Goal: Task Accomplishment & Management: Complete application form

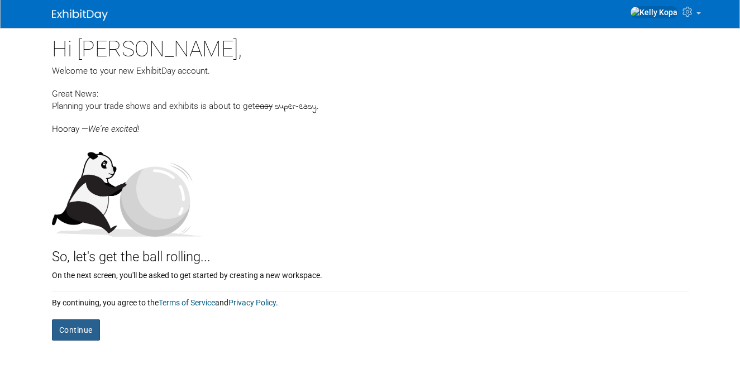
click at [81, 323] on button "Continue" at bounding box center [76, 329] width 48 height 21
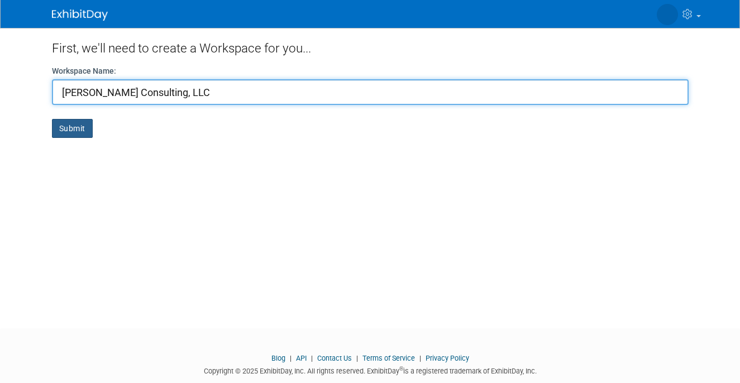
type input "[PERSON_NAME] Consulting, LLC"
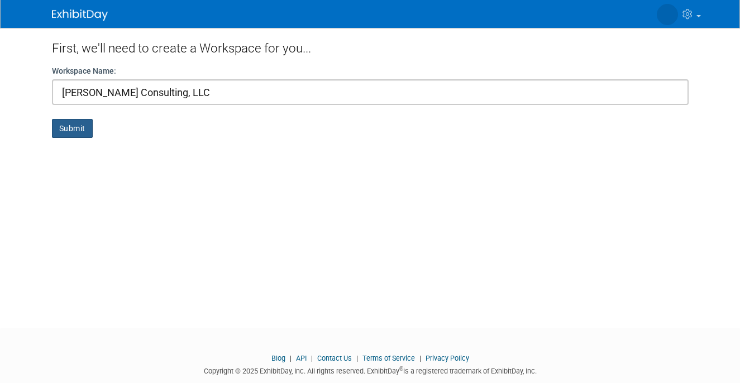
click at [81, 134] on button "Submit" at bounding box center [72, 128] width 41 height 19
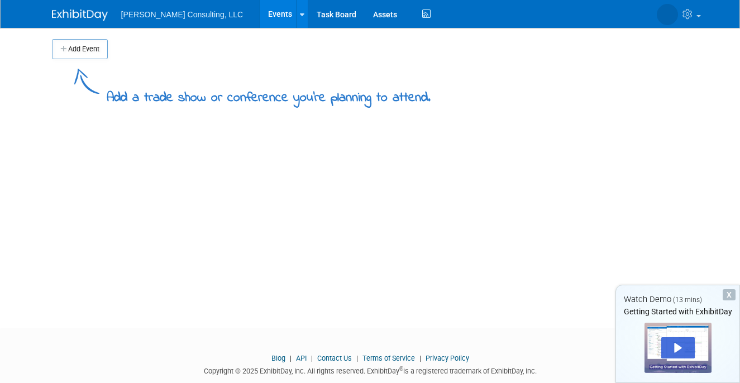
click at [92, 66] on div "Add a trade show or conference you're planning to attend." at bounding box center [370, 83] width 636 height 49
click at [87, 55] on button "Add Event" at bounding box center [80, 49] width 56 height 20
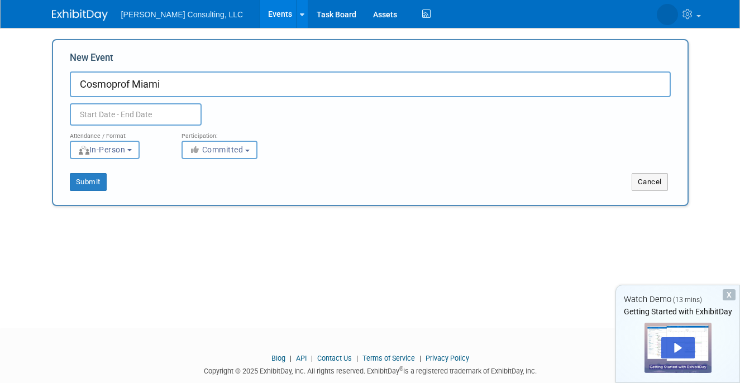
type input "Cosmoprof Miami"
click at [113, 109] on input "text" at bounding box center [136, 114] width 132 height 22
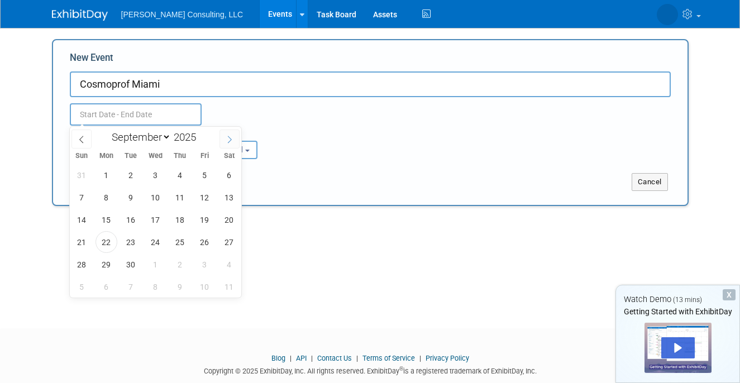
click at [222, 137] on span at bounding box center [229, 139] width 20 height 19
select select "11"
click at [222, 137] on span at bounding box center [229, 139] width 20 height 19
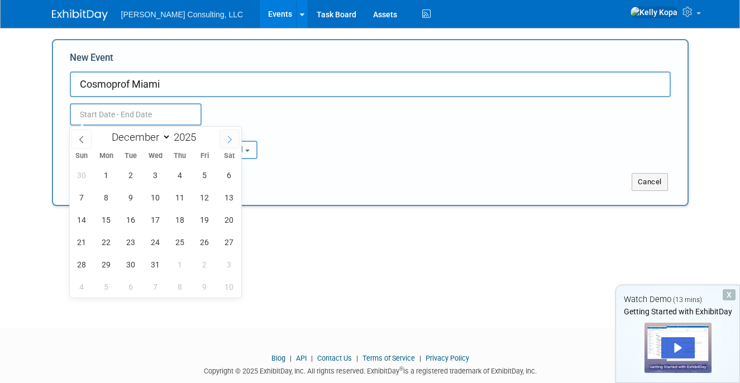
type input "2026"
select select "0"
click at [130, 196] on span "6" at bounding box center [131, 197] width 22 height 22
click at [178, 200] on span "8" at bounding box center [180, 197] width 22 height 22
type input "Jan 6, 2026 to Jan 8, 2026"
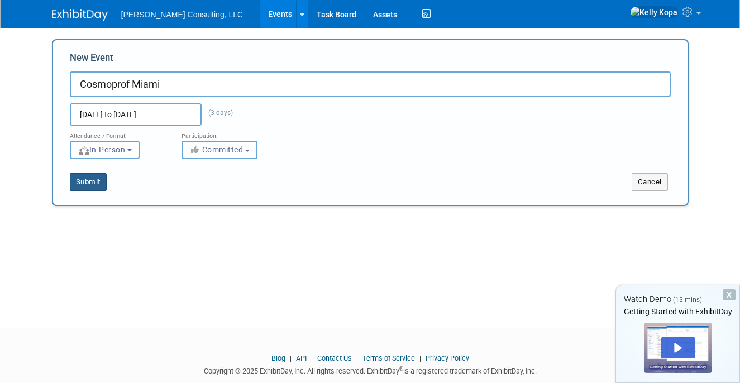
click at [93, 180] on button "Submit" at bounding box center [88, 182] width 37 height 18
